Goal: Task Accomplishment & Management: Manage account settings

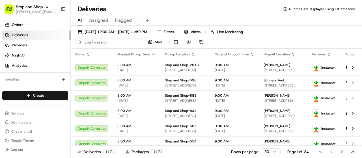
click at [106, 41] on input at bounding box center [109, 42] width 68 height 8
click at [101, 18] on span "Assigned" at bounding box center [98, 20] width 19 height 7
click at [102, 42] on input at bounding box center [109, 42] width 68 height 8
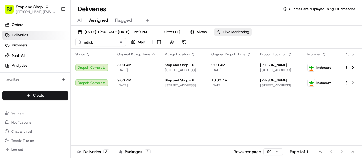
click at [249, 31] on span "Live Monitoring" at bounding box center [236, 31] width 26 height 5
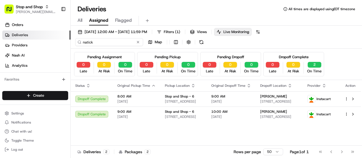
click at [102, 42] on input "natick" at bounding box center [109, 42] width 68 height 8
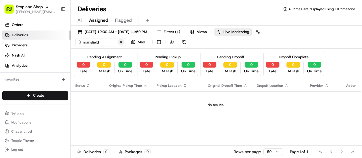
click at [140, 43] on div "mansfield Map" at bounding box center [131, 42] width 113 height 8
click at [124, 42] on input "mansfield" at bounding box center [109, 42] width 68 height 8
type input "m"
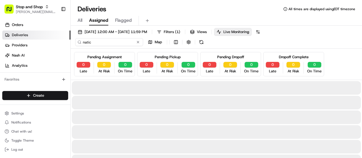
type input "natick"
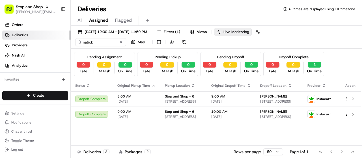
click at [248, 29] on button "Live Monitoring" at bounding box center [233, 32] width 38 height 8
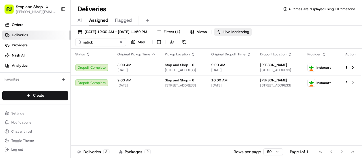
click at [248, 29] on button "Live Monitoring" at bounding box center [233, 32] width 38 height 8
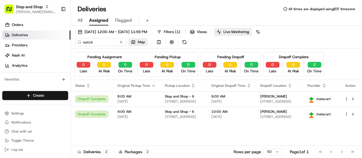
click at [141, 40] on span "Map" at bounding box center [141, 42] width 7 height 5
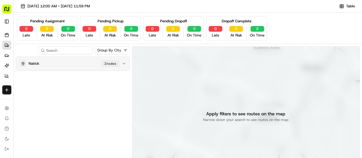
click at [87, 62] on div "Natick 2 route s" at bounding box center [70, 63] width 100 height 7
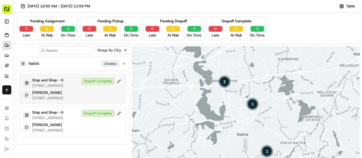
click at [93, 80] on div "Dropoff Complete" at bounding box center [101, 81] width 41 height 7
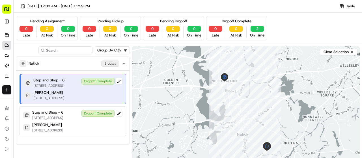
click at [93, 80] on div "Dropoff Complete" at bounding box center [101, 81] width 41 height 7
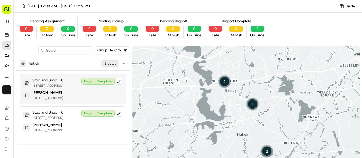
click at [96, 81] on div "Dropoff Complete" at bounding box center [101, 81] width 41 height 7
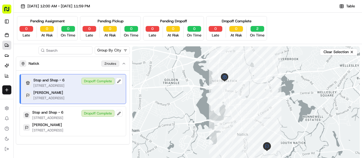
click at [63, 88] on p "[STREET_ADDRESS]" at bounding box center [48, 85] width 31 height 5
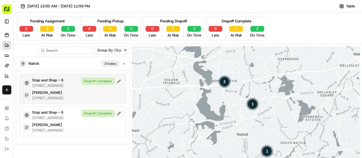
click at [91, 80] on div "Dropoff Complete" at bounding box center [101, 81] width 41 height 7
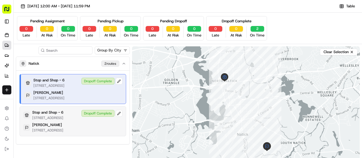
click at [97, 114] on div "Dropoff Complete" at bounding box center [101, 113] width 41 height 7
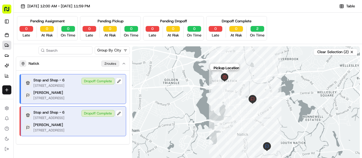
click at [224, 75] on img "pickup-job_WWRJaUK9us95fF4oqdkmWG" at bounding box center [224, 77] width 8 height 8
click at [5, 45] on icon at bounding box center [6, 45] width 2 height 3
click at [6, 44] on icon at bounding box center [7, 45] width 5 height 5
click at [7, 4] on button "Stop and Shop donna.gallagher@adusa.com" at bounding box center [6, 9] width 9 height 14
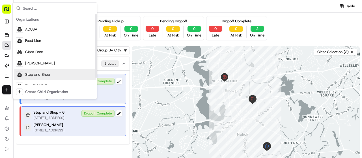
click at [42, 73] on span "Stop and Shop" at bounding box center [37, 74] width 25 height 5
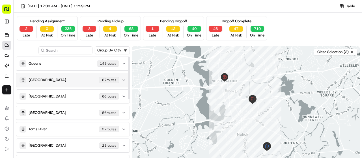
click at [65, 82] on div "Staten Island 67 route s" at bounding box center [70, 80] width 100 height 7
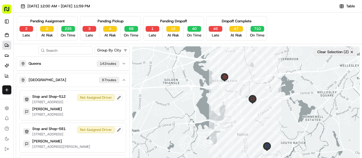
click at [350, 49] on button "Clear Selection (2)" at bounding box center [335, 52] width 44 height 7
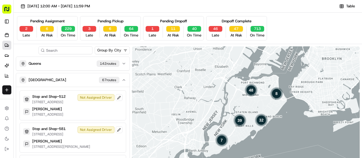
click at [7, 8] on rect "button" at bounding box center [6, 9] width 9 height 9
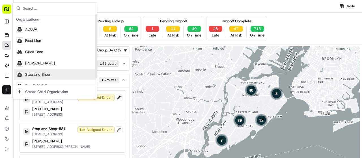
click at [42, 77] on div "Stop and Shop" at bounding box center [55, 74] width 82 height 11
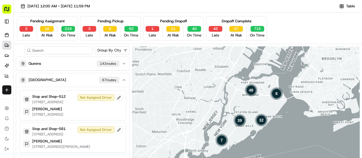
click at [70, 49] on input at bounding box center [59, 50] width 68 height 8
type input "natick"
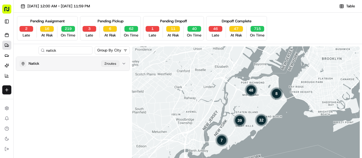
click at [37, 65] on p "Natick" at bounding box center [34, 63] width 11 height 5
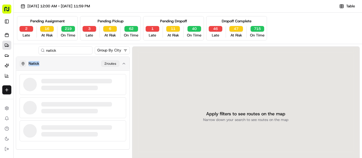
click at [37, 65] on p "Natick" at bounding box center [34, 63] width 11 height 5
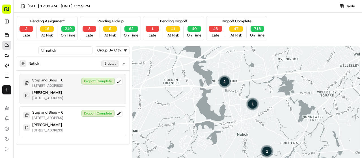
click at [63, 83] on div "Stop and Shop - 6 829 Worcester St, Natick, MA 01760, US" at bounding box center [47, 83] width 31 height 10
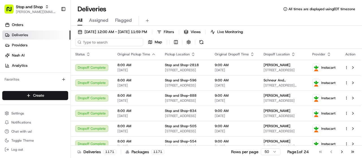
click at [107, 45] on input at bounding box center [109, 42] width 68 height 8
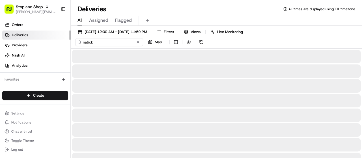
type input "natick"
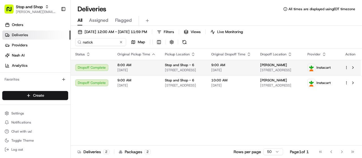
click at [97, 66] on div "Dropoff Complete" at bounding box center [91, 67] width 33 height 7
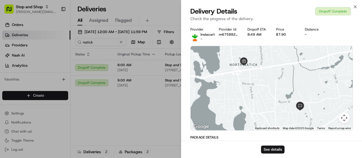
click at [220, 74] on div at bounding box center [272, 88] width 162 height 84
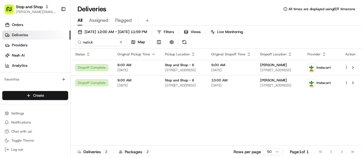
click at [141, 68] on span "[DATE]" at bounding box center [136, 70] width 38 height 5
click at [140, 42] on span "Map" at bounding box center [141, 42] width 7 height 5
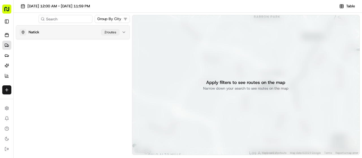
click at [66, 34] on div "Natick 2 route s" at bounding box center [70, 32] width 100 height 7
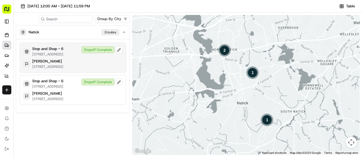
click at [100, 55] on div "Stop and Shop - 6 829 Worcester St, Natick, MA 01760, US Dropoff Complete" at bounding box center [72, 51] width 99 height 10
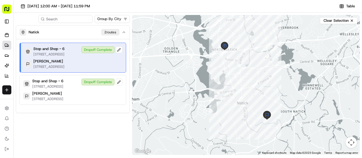
click at [233, 73] on div at bounding box center [246, 85] width 228 height 140
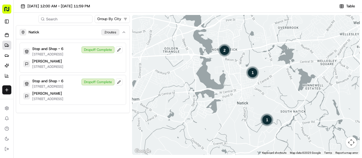
click at [233, 73] on div "2 1 1" at bounding box center [246, 85] width 228 height 140
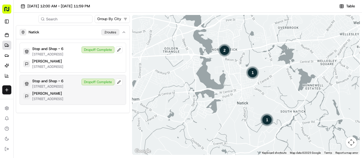
click at [63, 89] on p "[STREET_ADDRESS]" at bounding box center [47, 86] width 31 height 5
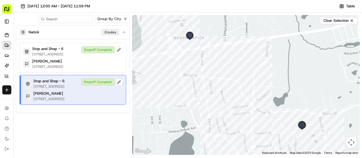
click at [100, 84] on div "Dropoff Complete" at bounding box center [101, 82] width 41 height 7
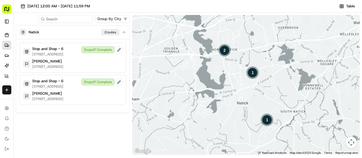
click at [100, 84] on div "Dropoff Complete" at bounding box center [101, 82] width 41 height 7
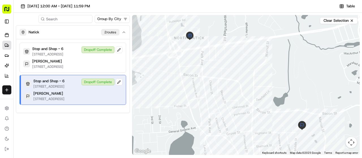
click at [50, 89] on p "[STREET_ADDRESS]" at bounding box center [48, 86] width 31 height 5
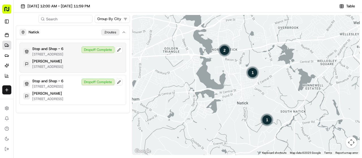
click at [62, 54] on p "[STREET_ADDRESS]" at bounding box center [47, 54] width 31 height 5
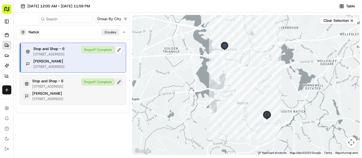
click at [120, 85] on button at bounding box center [119, 82] width 7 height 7
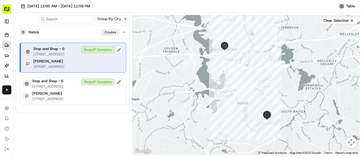
click at [118, 85] on button at bounding box center [119, 82] width 7 height 7
click at [5, 19] on button "Toggle Sidebar" at bounding box center [6, 21] width 9 height 9
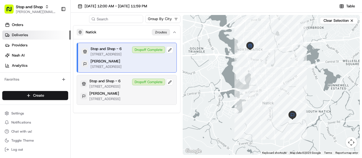
click at [108, 101] on p "[STREET_ADDRESS]" at bounding box center [104, 99] width 31 height 5
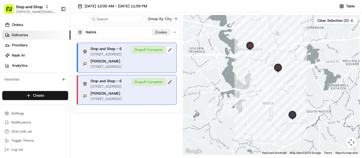
click at [170, 85] on button at bounding box center [169, 82] width 7 height 7
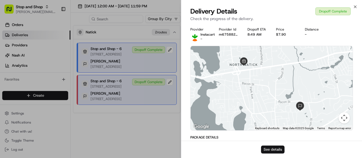
click at [276, 151] on button "See details" at bounding box center [272, 150] width 23 height 8
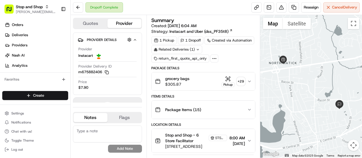
click at [127, 116] on button "Flags" at bounding box center [124, 117] width 34 height 9
click at [90, 117] on button "Notes" at bounding box center [90, 117] width 34 height 9
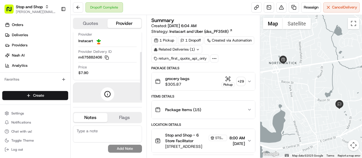
scroll to position [31, 0]
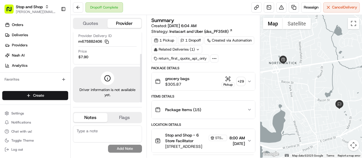
drag, startPoint x: 140, startPoint y: 51, endPoint x: 146, endPoint y: 95, distance: 44.8
click at [142, 95] on div at bounding box center [141, 78] width 2 height 49
click at [15, 24] on span "Orders" at bounding box center [17, 24] width 11 height 5
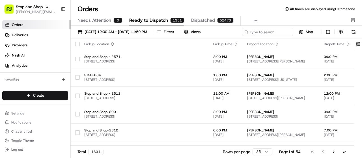
click at [222, 20] on div "52473" at bounding box center [225, 20] width 16 height 5
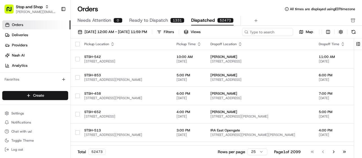
click at [136, 43] on div "Pickup Location" at bounding box center [125, 44] width 83 height 5
click at [89, 43] on div "Pickup Location" at bounding box center [125, 44] width 83 height 5
click at [257, 34] on input at bounding box center [259, 32] width 68 height 8
type input "natick"
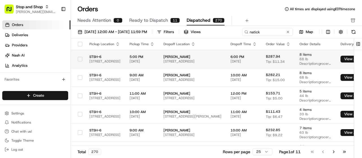
click at [114, 65] on td "STSH-6 829 Worcester St, Natick, MA 01760, US" at bounding box center [105, 59] width 40 height 18
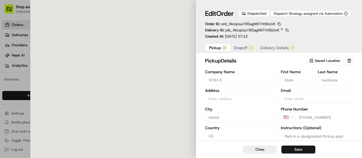
type input "[STREET_ADDRESS]"
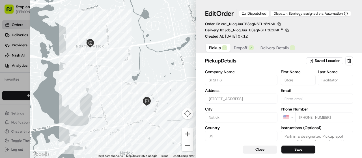
click at [260, 150] on button "Close" at bounding box center [260, 150] width 34 height 8
type input "+1"
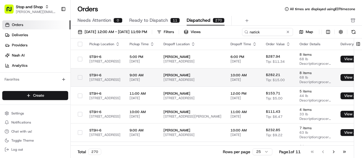
click at [204, 82] on td "Sally Tattershall 11 Post Oak Ln APT 8, Natick, MA 01760, USA" at bounding box center [192, 77] width 67 height 18
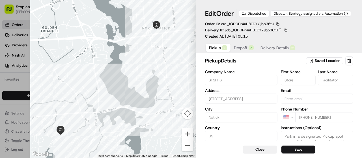
click at [261, 153] on div "Close Save" at bounding box center [279, 149] width 166 height 17
click at [260, 150] on button "Close" at bounding box center [260, 150] width 34 height 8
type input "+1"
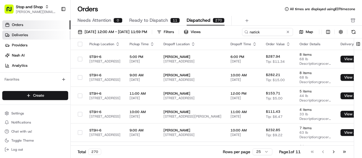
click at [27, 36] on span "Deliveries" at bounding box center [20, 35] width 16 height 5
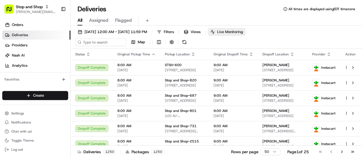
click at [239, 34] on button "Live Monitoring" at bounding box center [227, 32] width 38 height 8
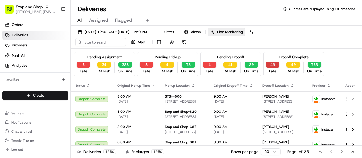
click at [269, 64] on button "46" at bounding box center [273, 65] width 14 height 6
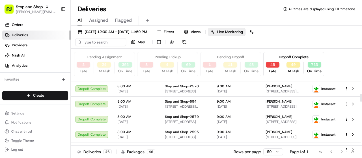
scroll to position [133, 0]
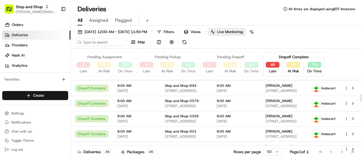
drag, startPoint x: 362, startPoint y: 85, endPoint x: 362, endPoint y: 100, distance: 14.1
click at [362, 100] on div at bounding box center [361, 98] width 2 height 8
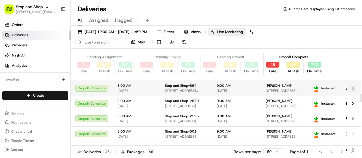
click at [353, 87] on button at bounding box center [352, 88] width 7 height 7
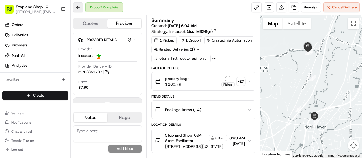
click at [76, 9] on button at bounding box center [78, 7] width 10 height 10
